Goal: Information Seeking & Learning: Learn about a topic

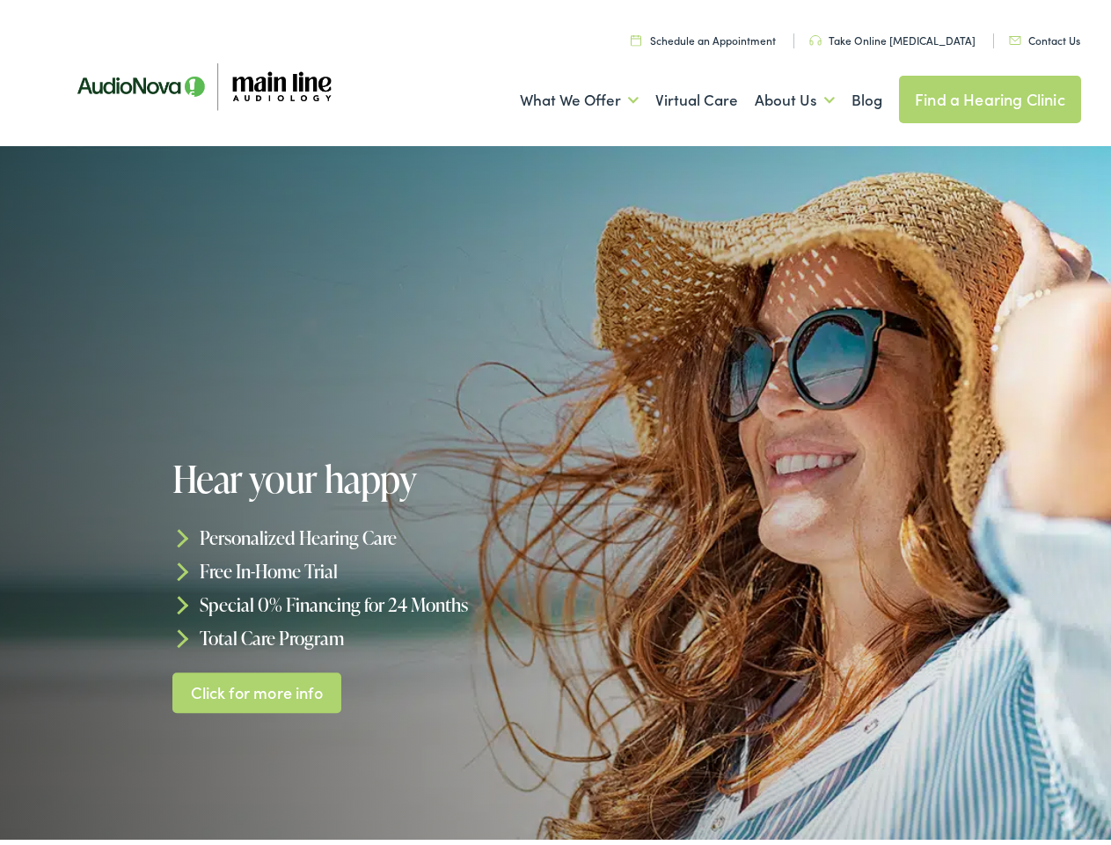
click at [555, 422] on div at bounding box center [555, 493] width 1111 height 704
click at [563, 95] on link "What We Offer" at bounding box center [579, 94] width 119 height 65
click at [776, 95] on link "About Us" at bounding box center [795, 94] width 80 height 65
click at [555, 493] on h1 "Hear your happy" at bounding box center [366, 473] width 389 height 40
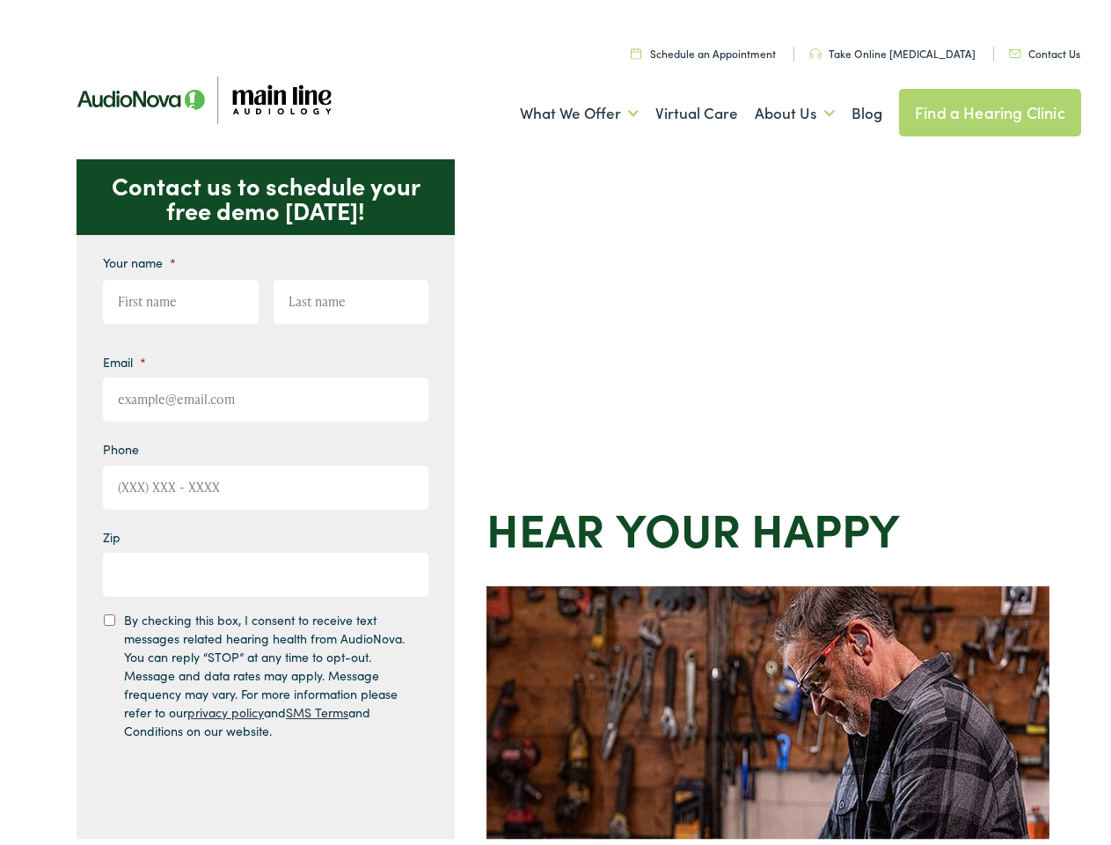
click at [555, 422] on div "Contact us to schedule your free demo today! Give us a call 888-480-2052 Email …" at bounding box center [563, 766] width 1126 height 1224
click at [563, 108] on link "What We Offer" at bounding box center [579, 108] width 119 height 65
click at [776, 108] on link "About Us" at bounding box center [795, 108] width 80 height 65
